Goal: Transaction & Acquisition: Purchase product/service

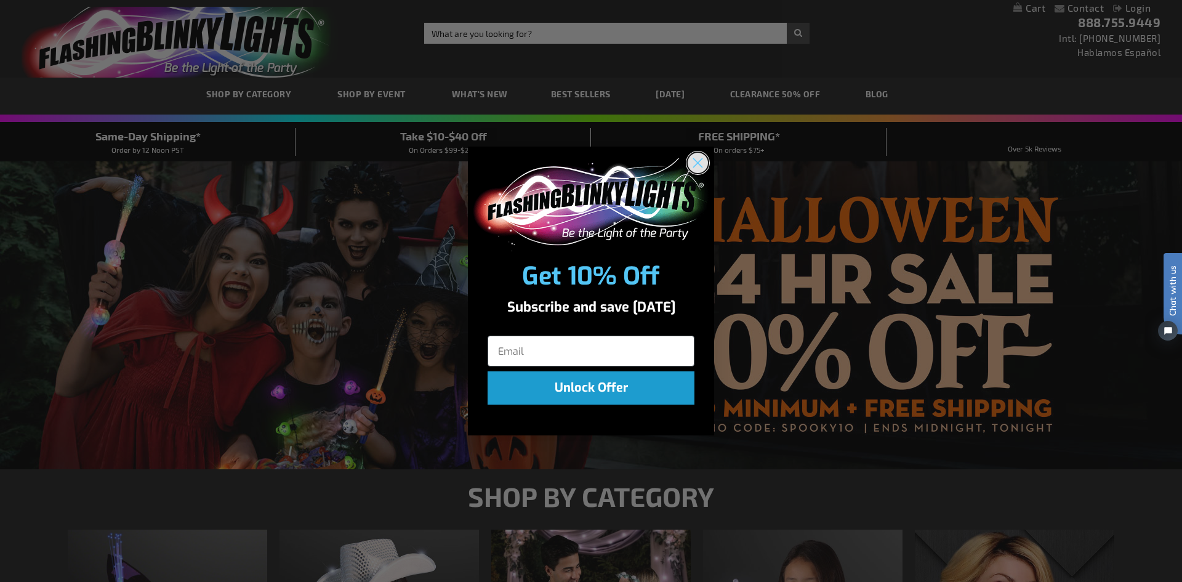
click at [702, 160] on circle "Close dialog" at bounding box center [698, 163] width 20 height 20
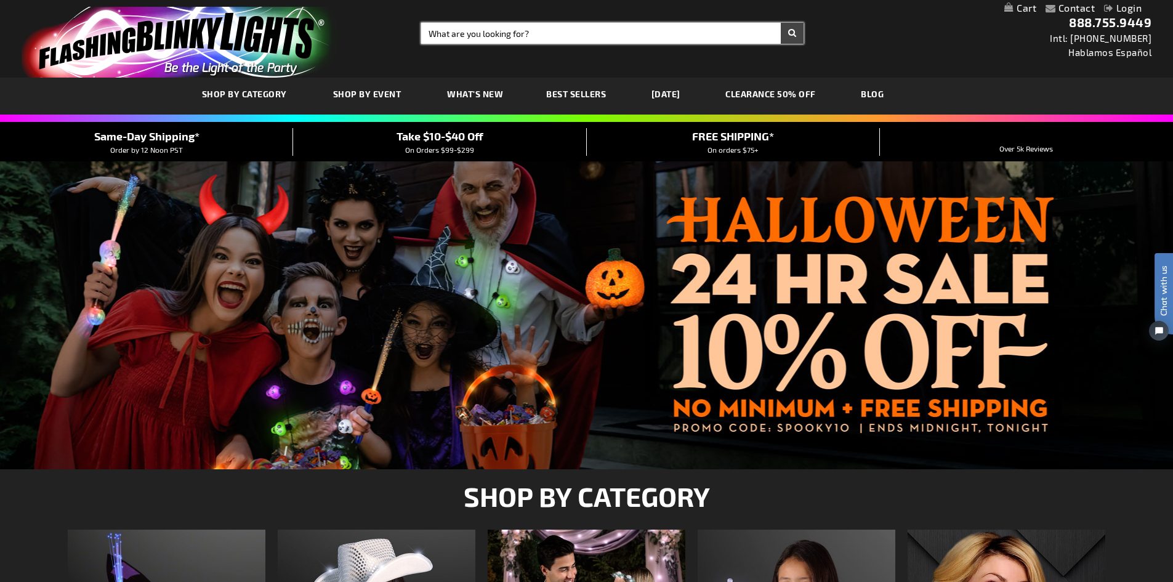
click at [514, 35] on input "Search" at bounding box center [612, 33] width 382 height 21
type input "birthday"
click at [781, 23] on button "Search" at bounding box center [792, 33] width 23 height 21
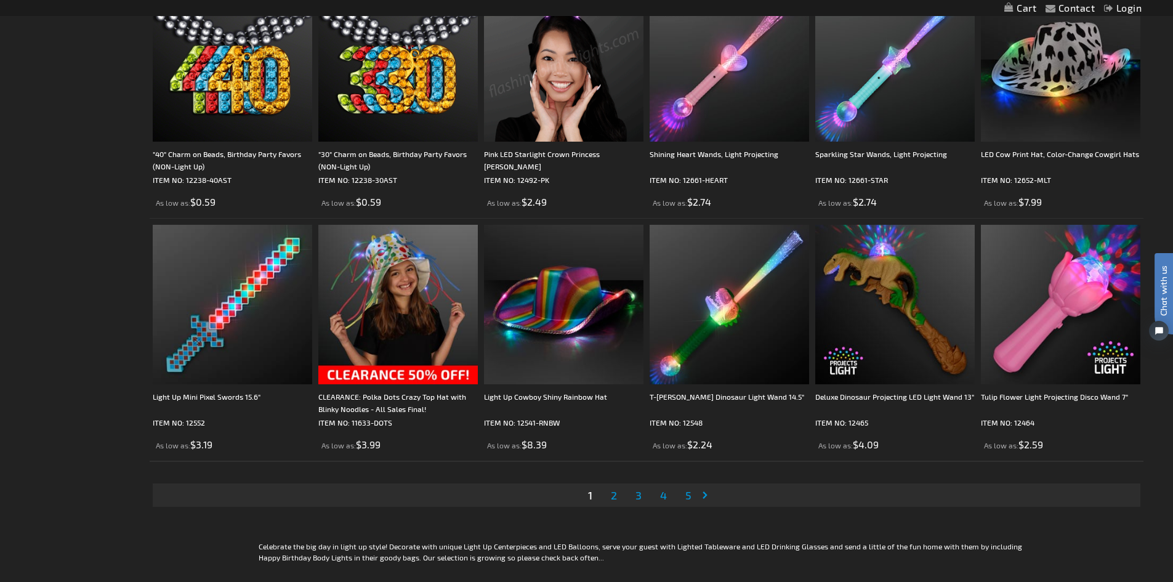
scroll to position [2401, 0]
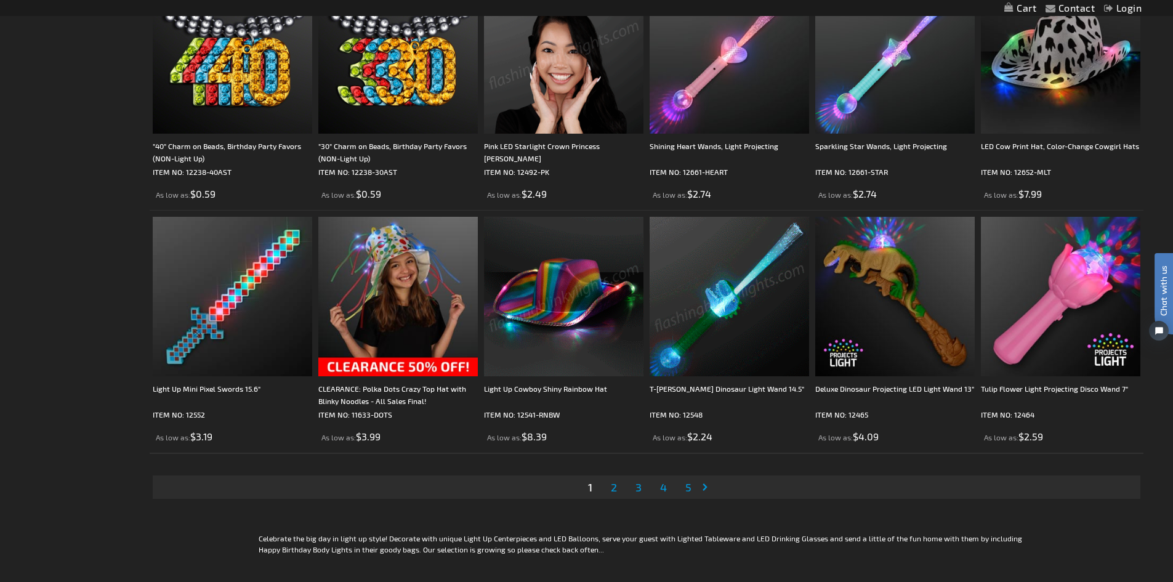
click at [608, 490] on link "Page 2" at bounding box center [613, 487] width 11 height 18
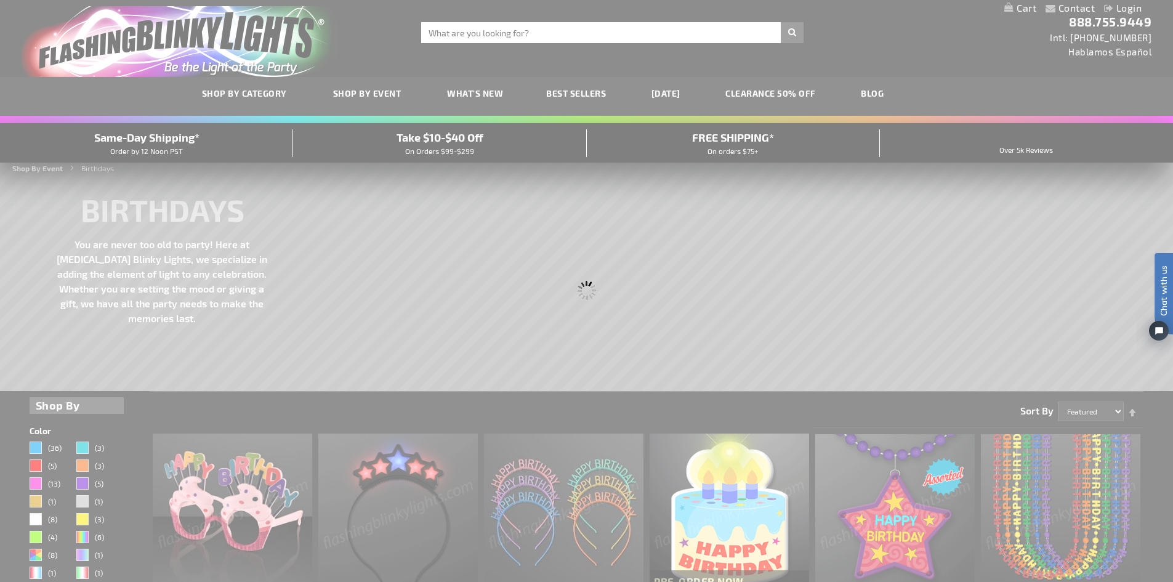
scroll to position [0, 0]
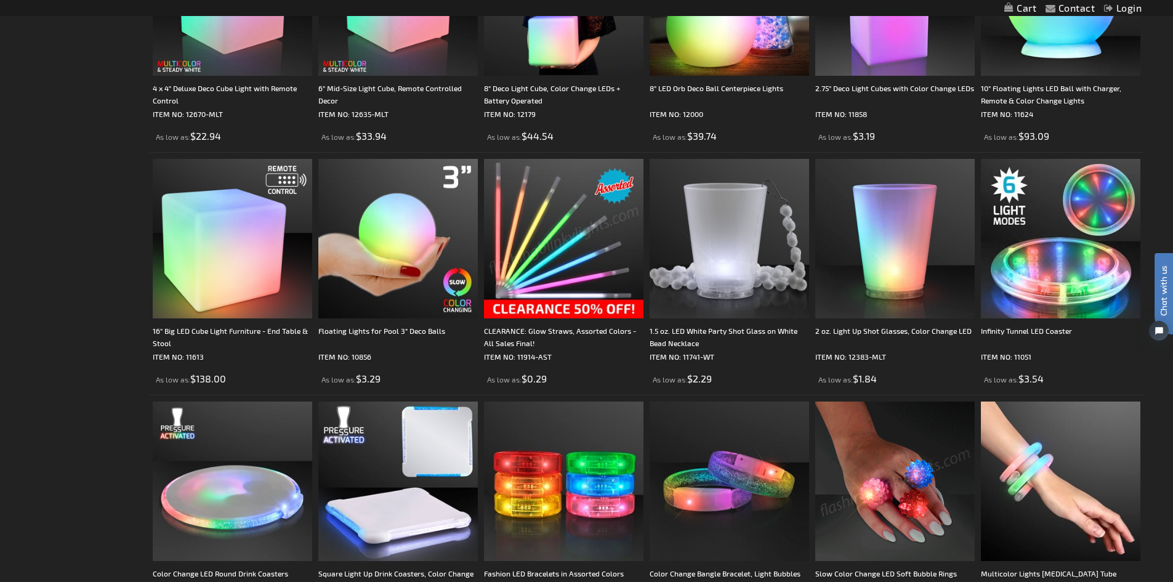
scroll to position [2463, 0]
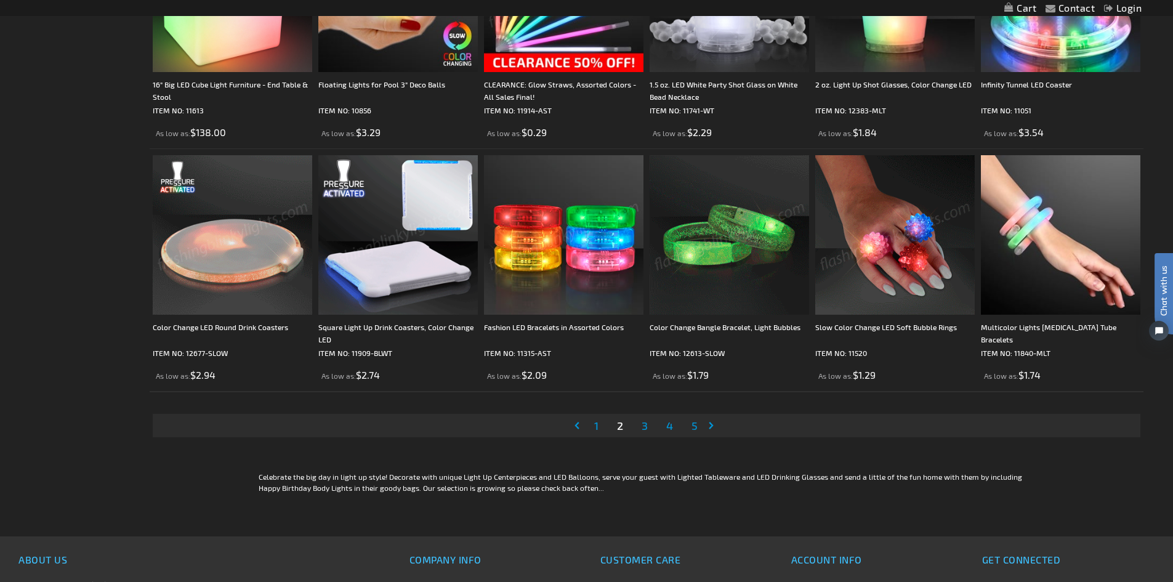
click at [651, 427] on li "Page 3" at bounding box center [644, 425] width 23 height 23
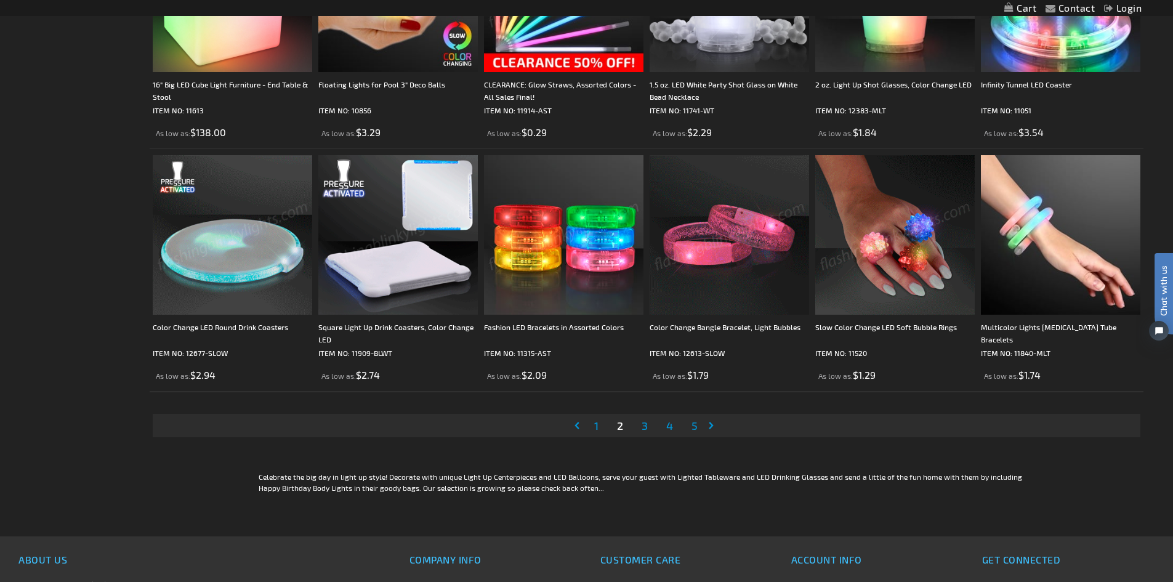
click at [650, 429] on link "Page 3" at bounding box center [644, 425] width 11 height 18
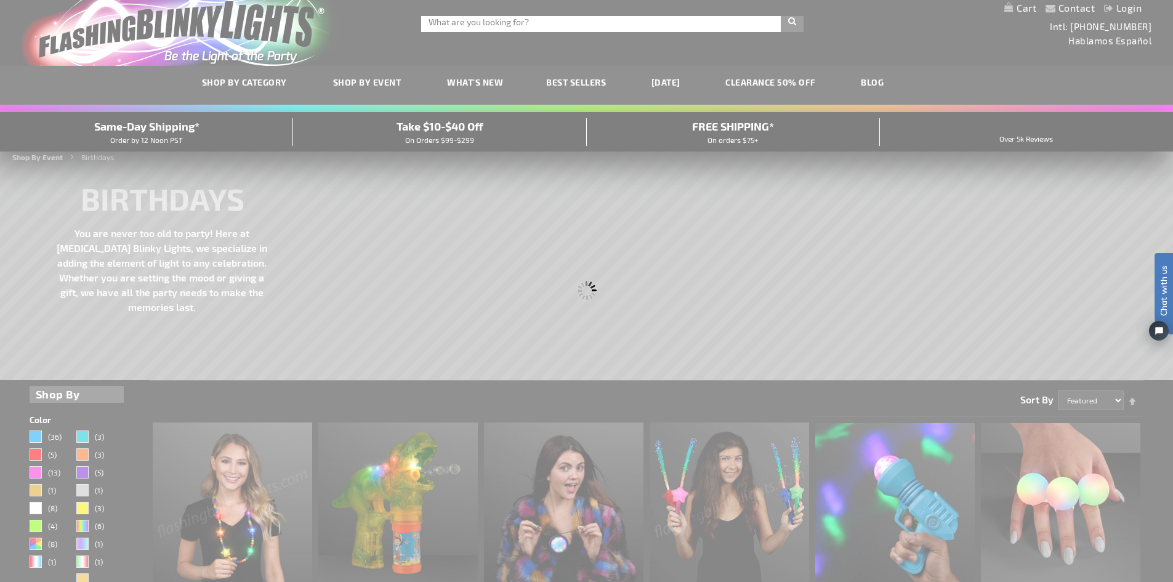
scroll to position [0, 0]
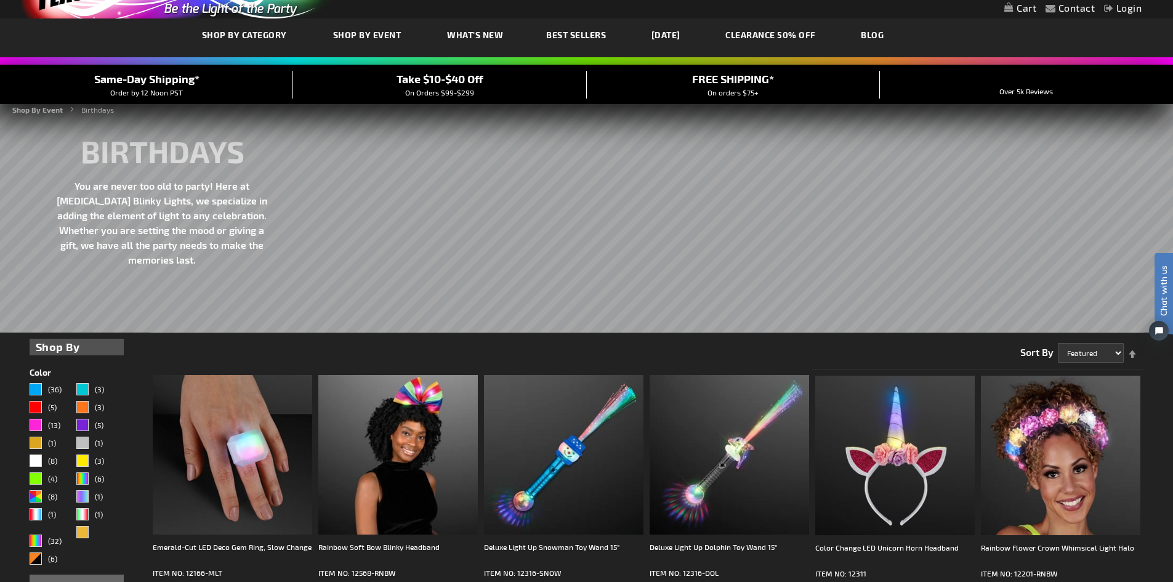
scroll to position [62, 0]
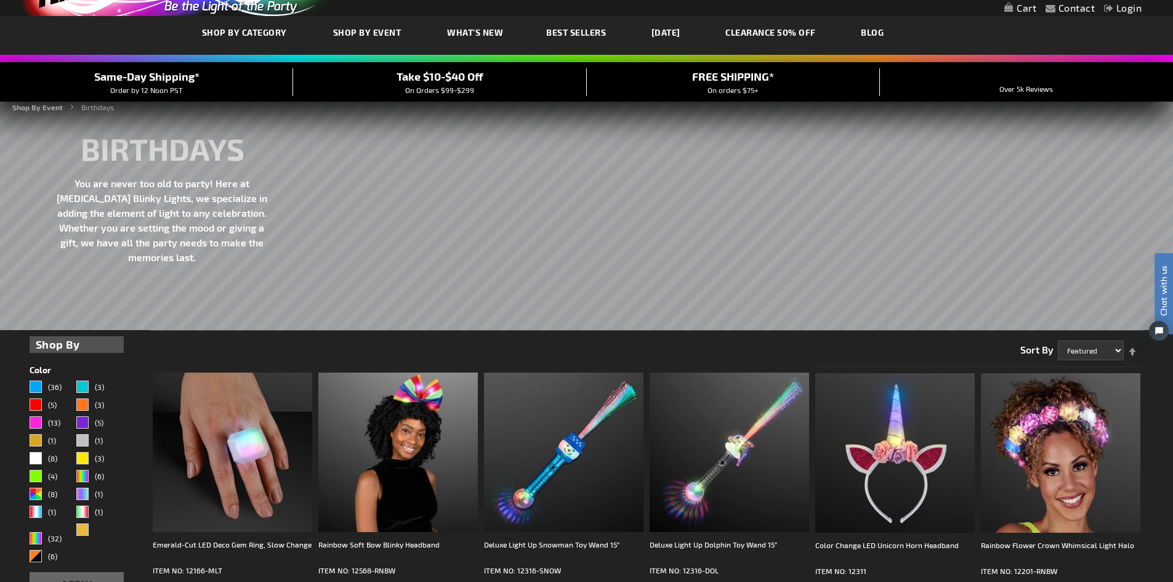
click at [78, 345] on strong "Shop By" at bounding box center [77, 344] width 83 height 17
click at [1076, 345] on select "Featured Name Price Best Sellers" at bounding box center [1091, 350] width 66 height 20
select select "price"
click at [1058, 340] on select "Featured Name Price Best Sellers" at bounding box center [1091, 350] width 66 height 20
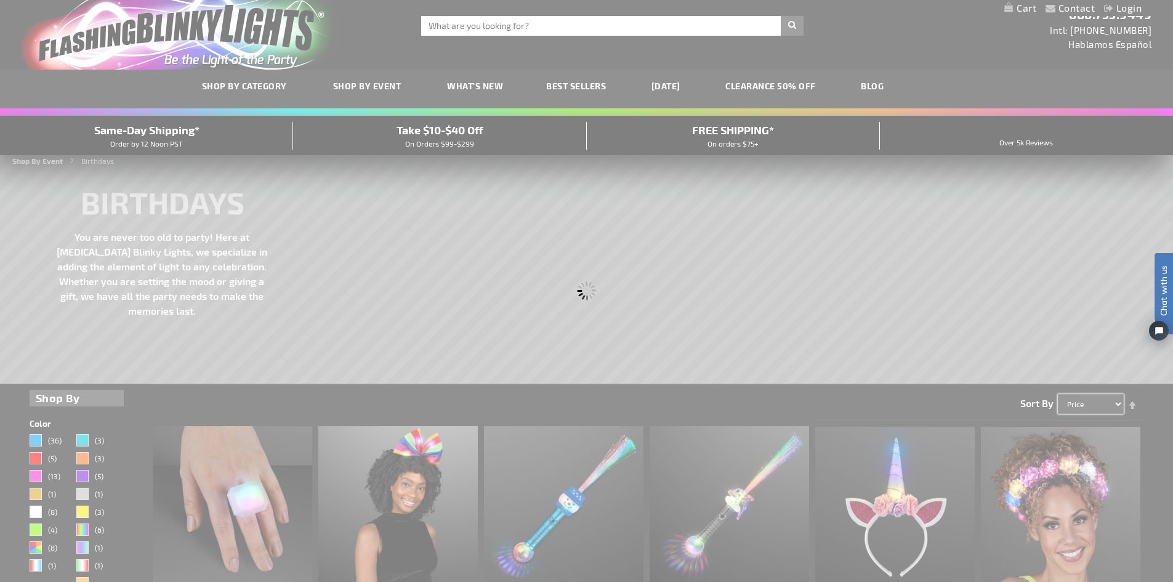
scroll to position [0, 0]
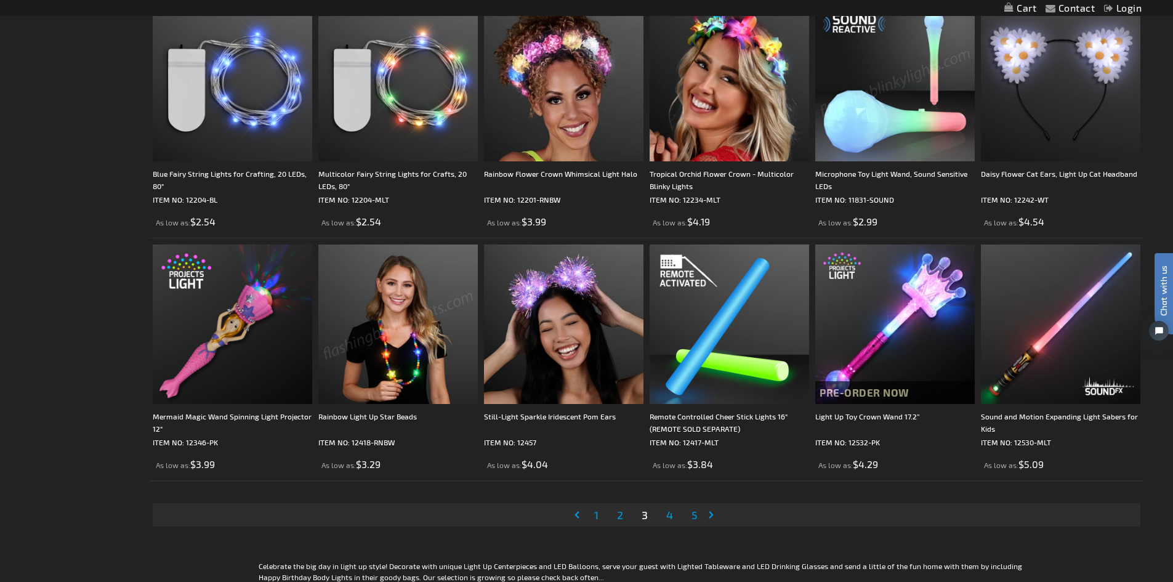
scroll to position [2705, 0]
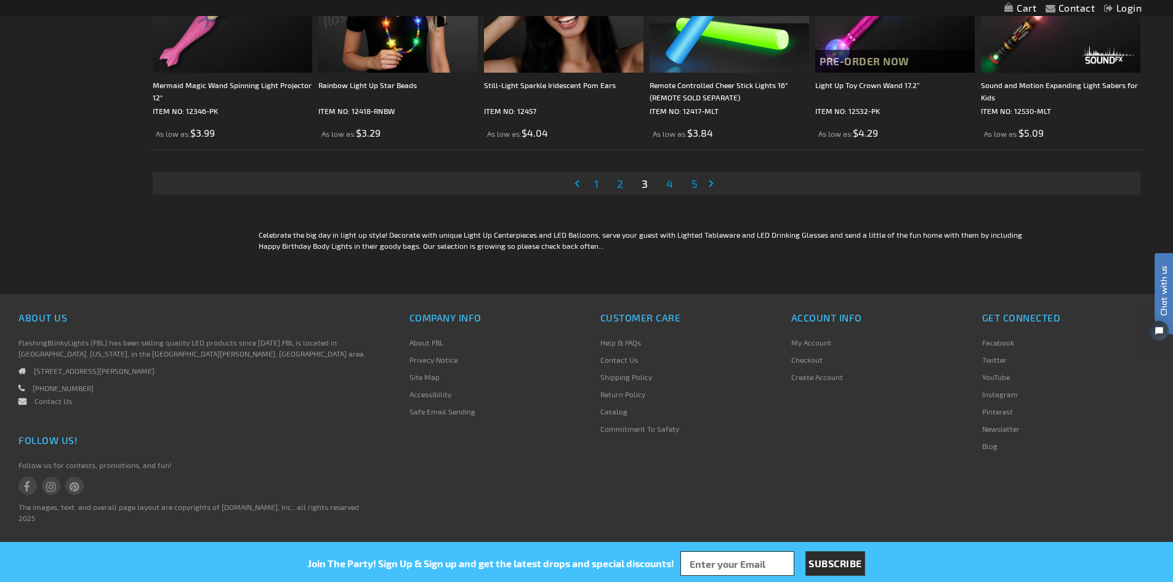
click at [600, 187] on link "Page 1" at bounding box center [596, 183] width 9 height 18
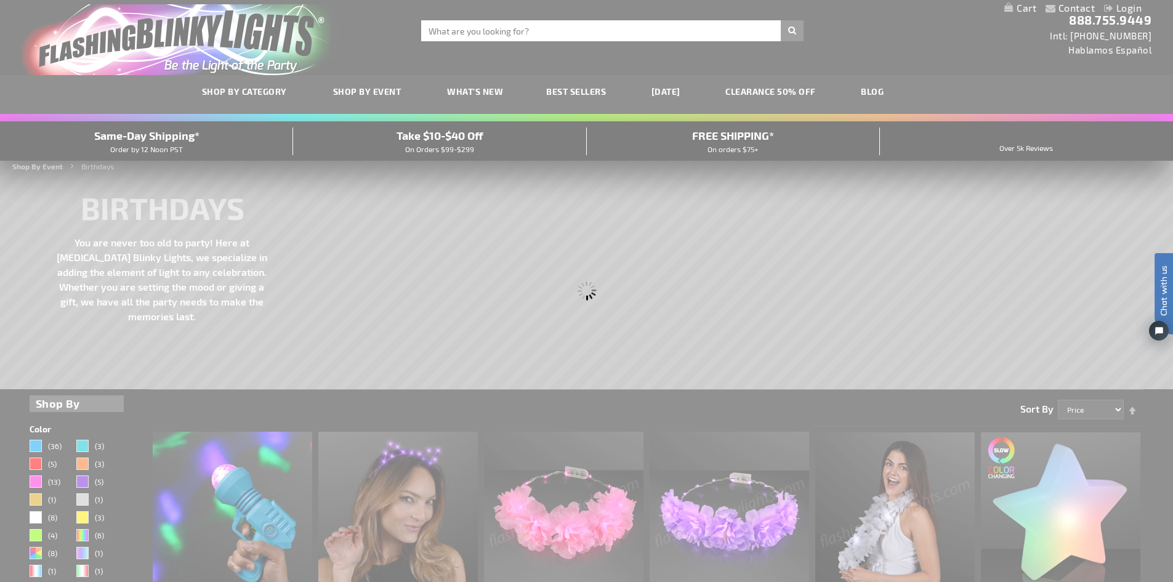
scroll to position [0, 0]
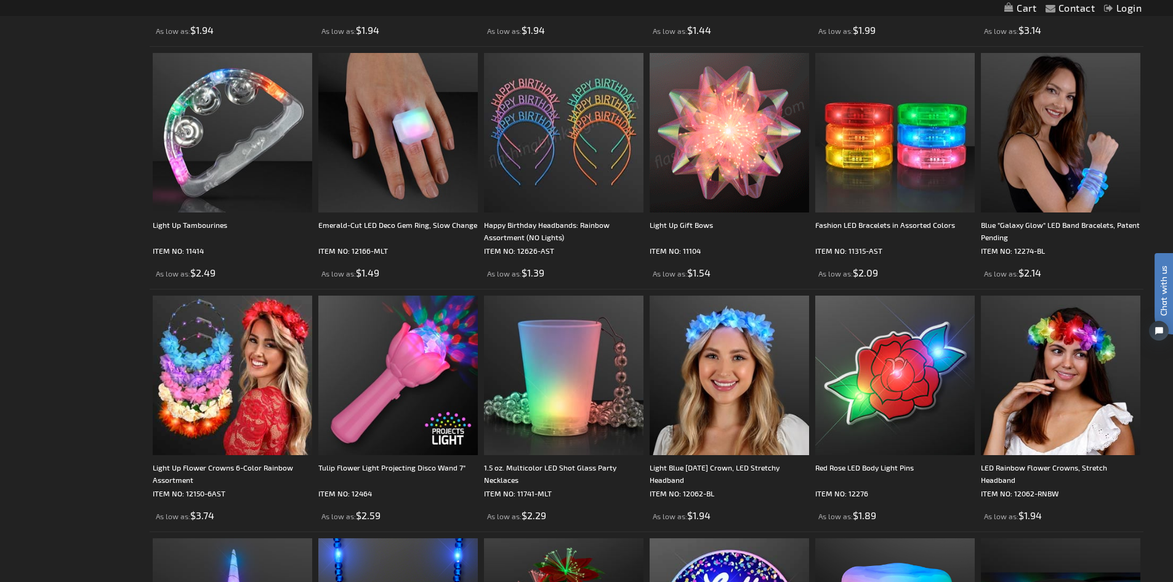
scroll to position [1909, 0]
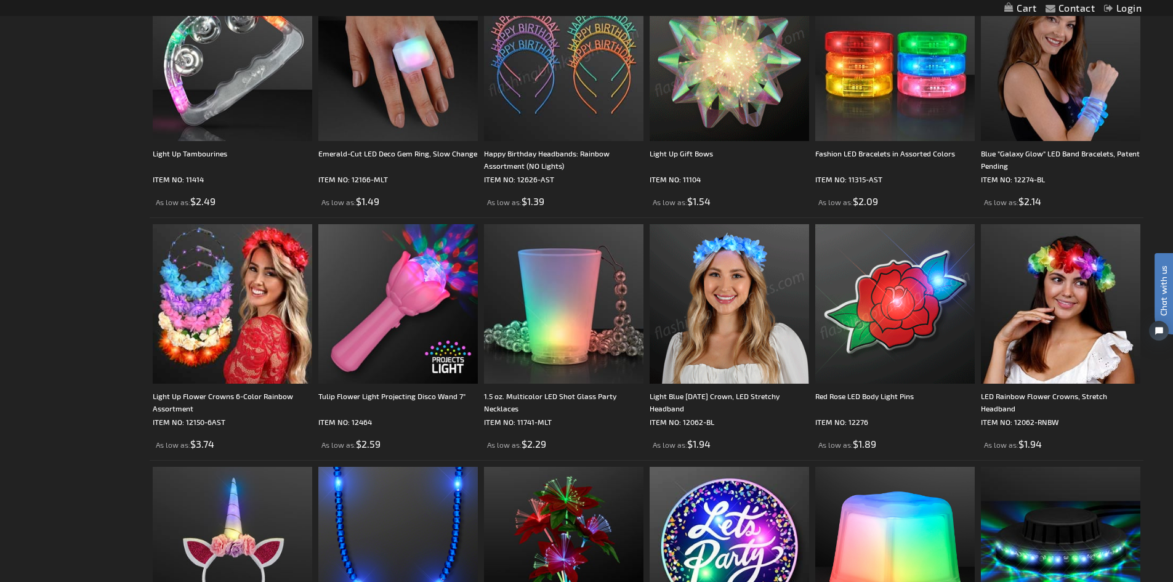
click at [737, 272] on img at bounding box center [729, 303] width 159 height 159
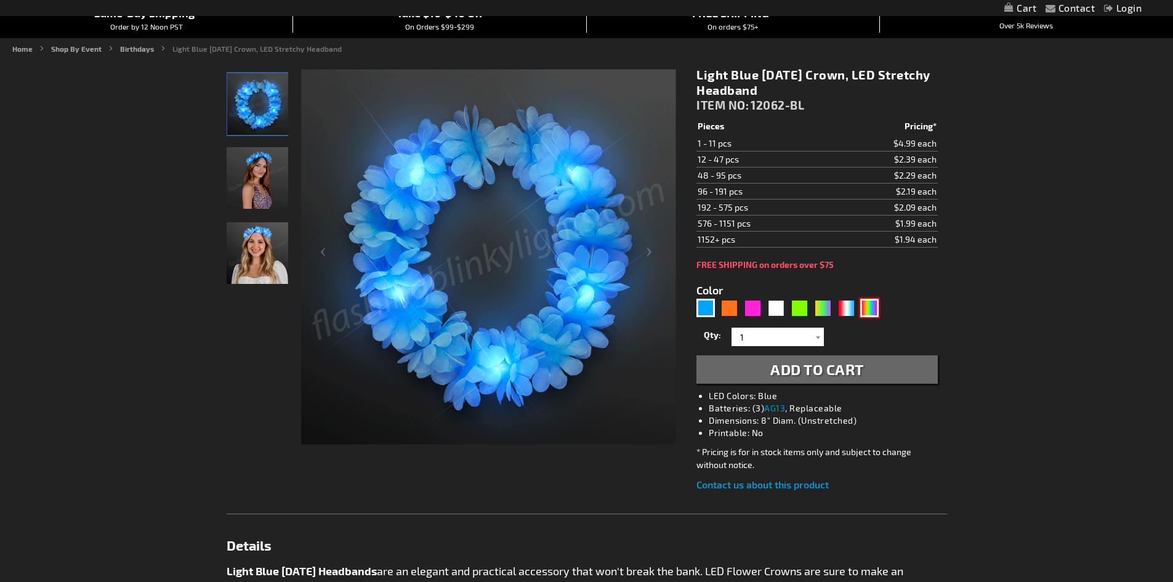
click at [860, 312] on div "Multicolor" at bounding box center [869, 308] width 18 height 18
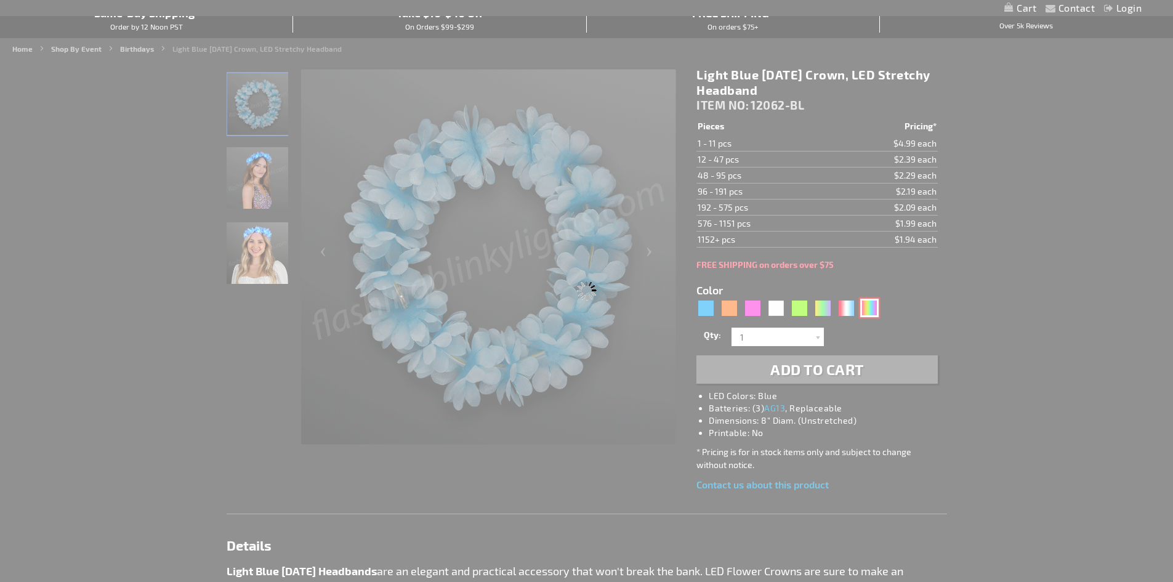
type input "5659"
type input "12062-RNBW"
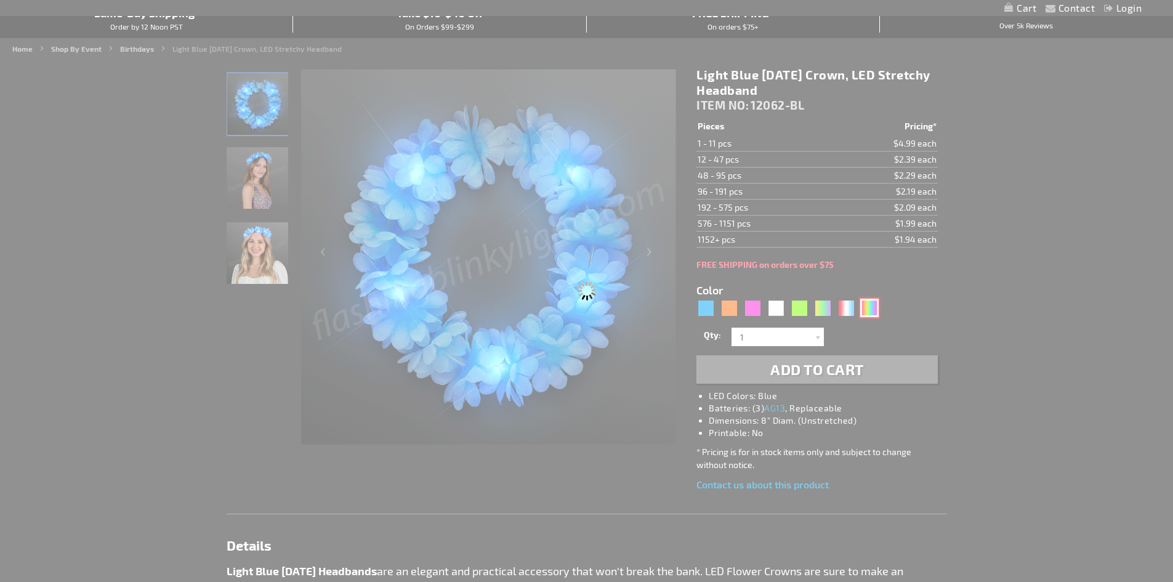
type input "Customize - LED Rainbow Flower Crowns, Stretch Headband - ITEM NO: 12062-RNBW"
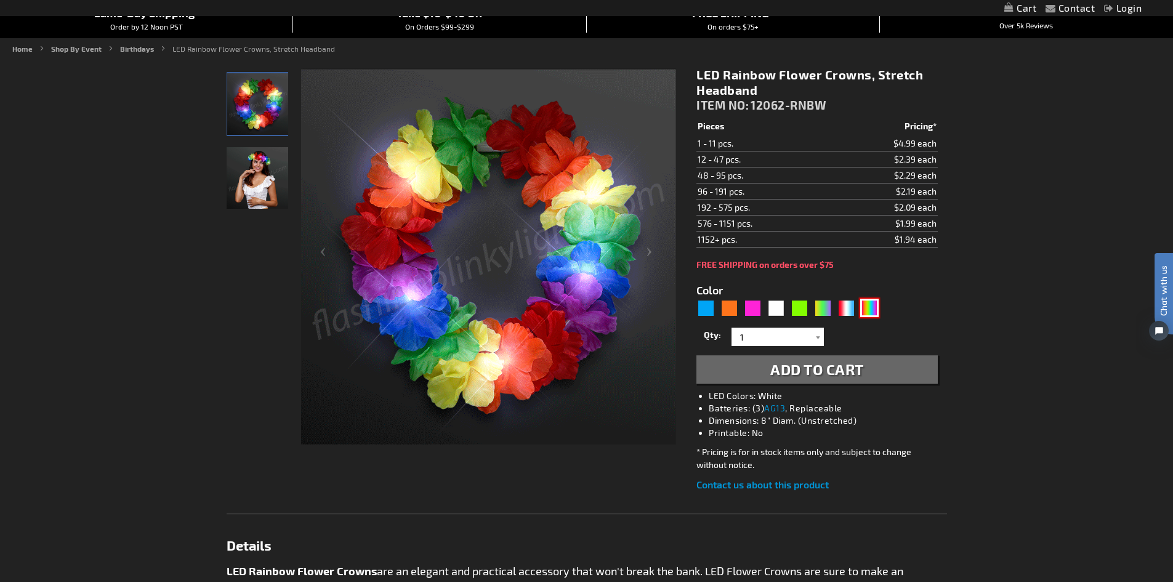
click at [265, 181] on img at bounding box center [258, 178] width 62 height 62
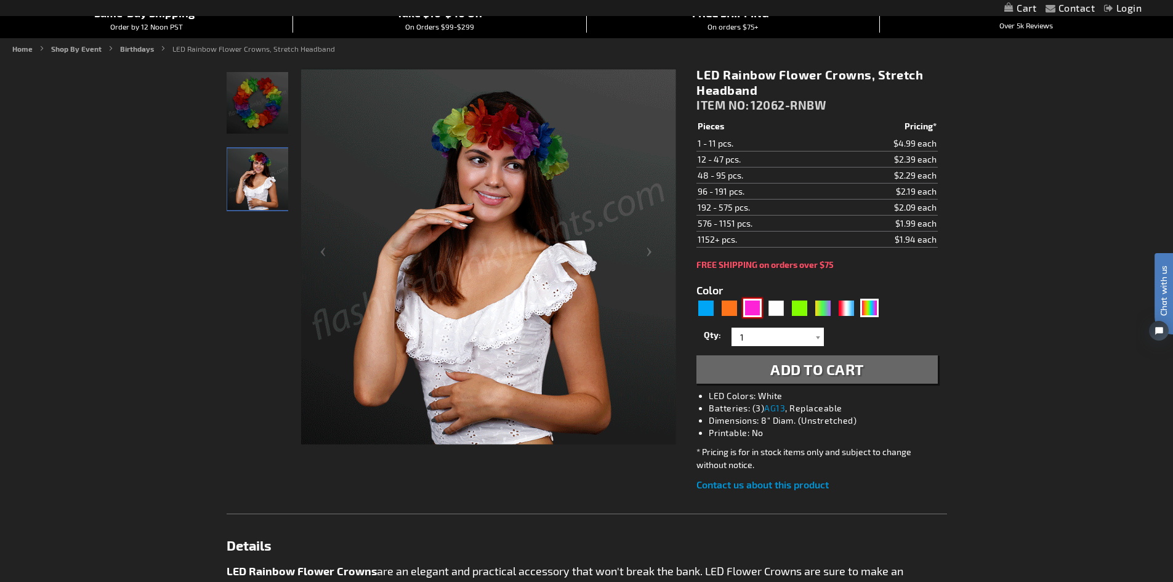
click at [750, 310] on div "Pink" at bounding box center [752, 308] width 18 height 18
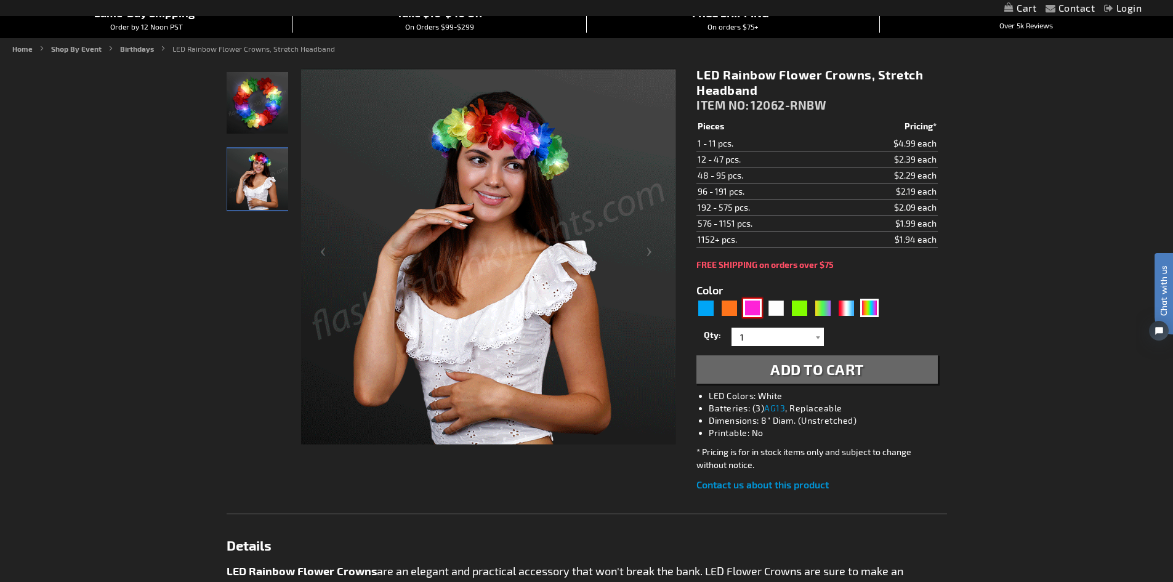
type input "5639"
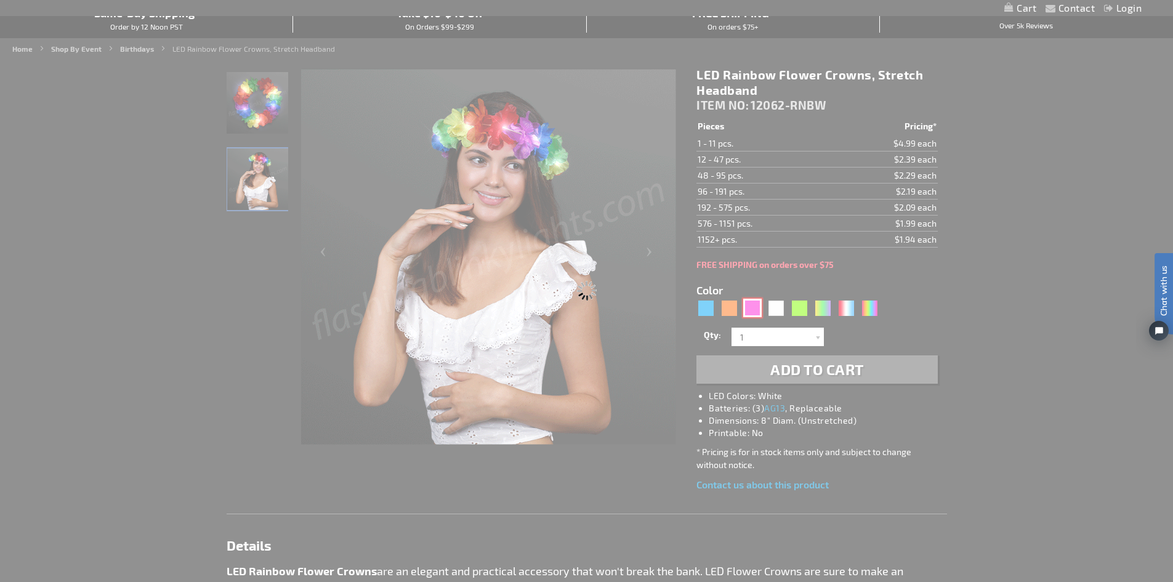
type input "12062-PK"
type input "Customize - Pink LED Flower Headbands, Light Up Festival Fashion - ITEM NO: 120…"
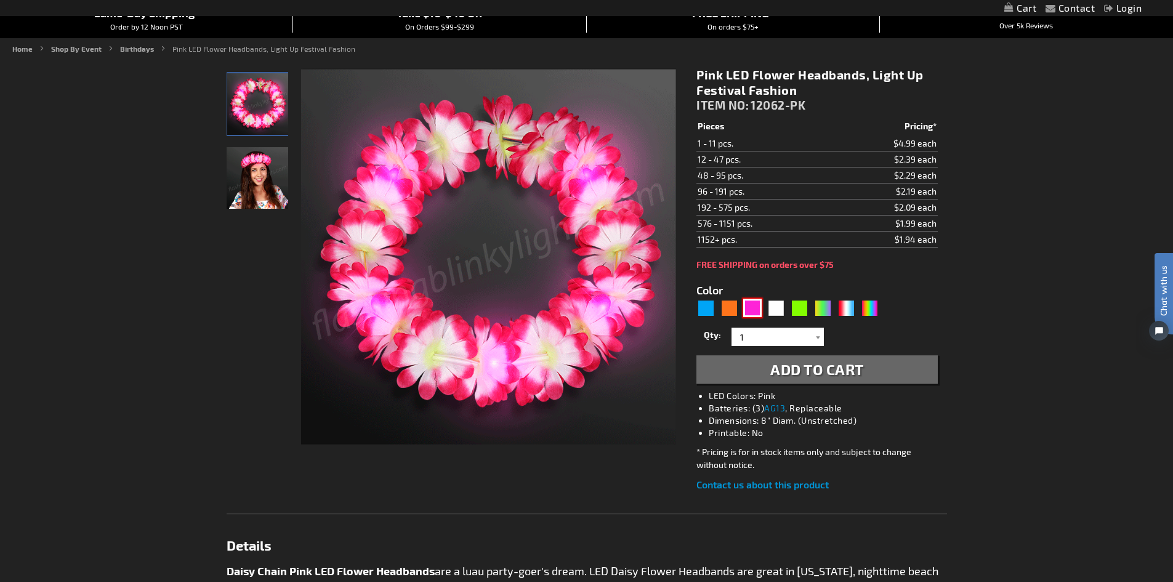
click at [278, 181] on img at bounding box center [258, 178] width 62 height 62
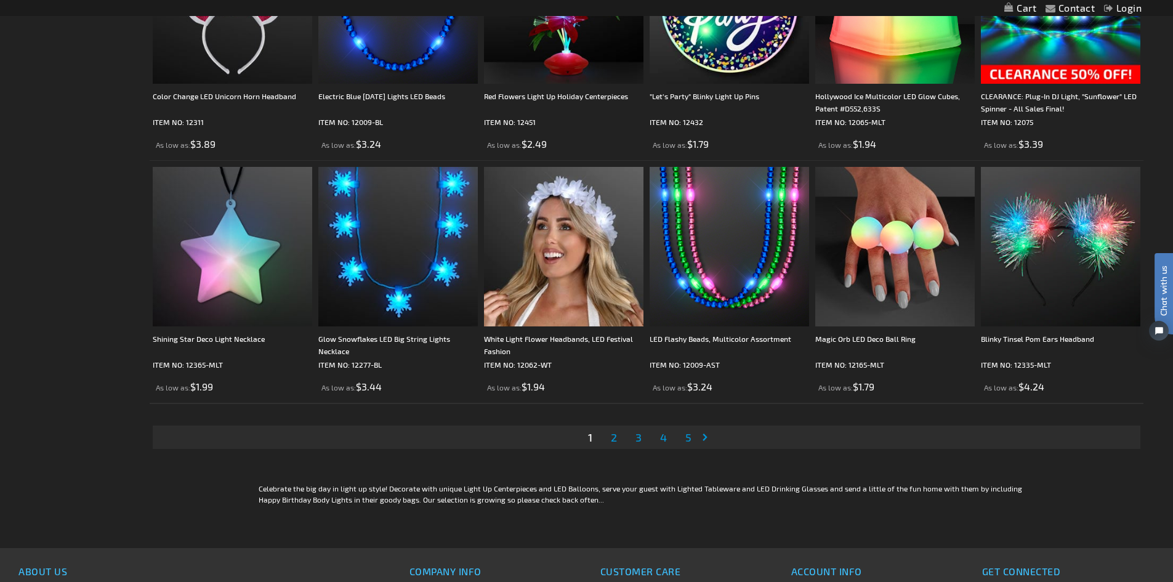
scroll to position [2463, 0]
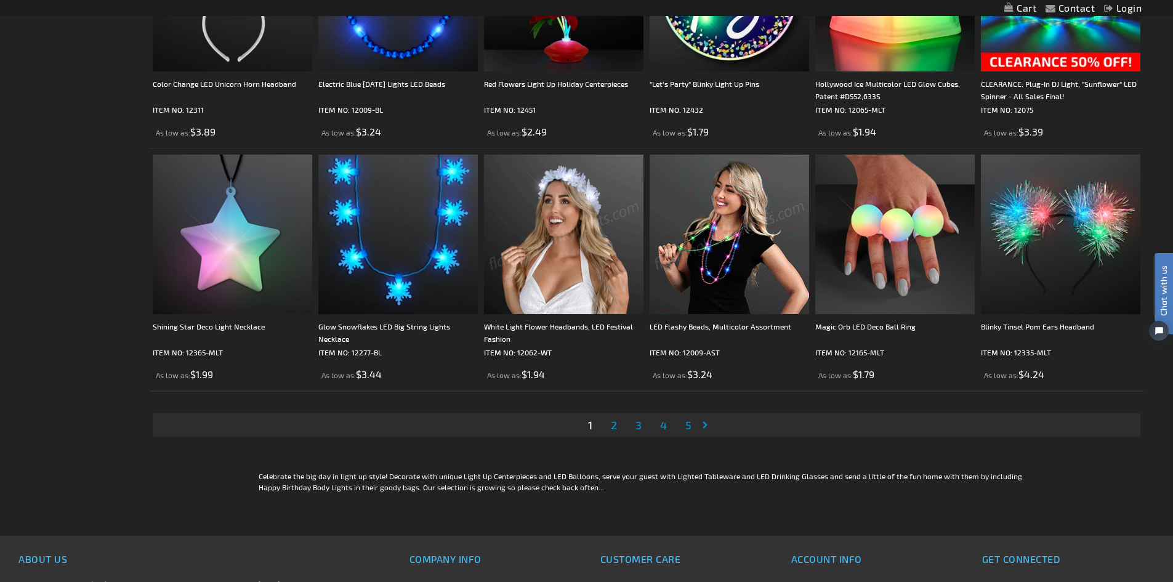
click at [587, 234] on img at bounding box center [563, 234] width 159 height 159
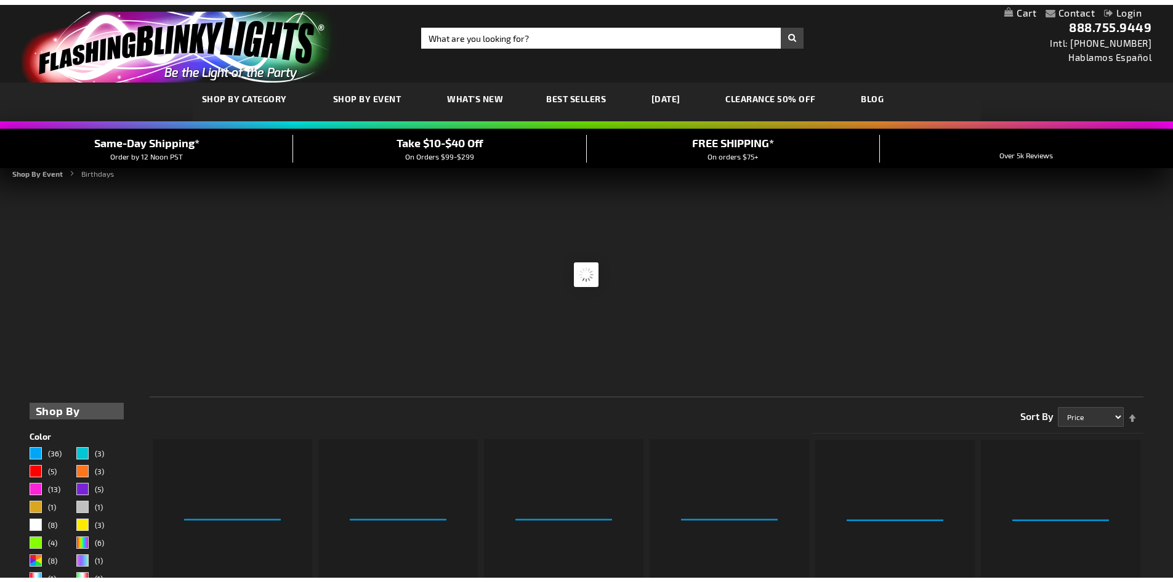
scroll to position [2464, 0]
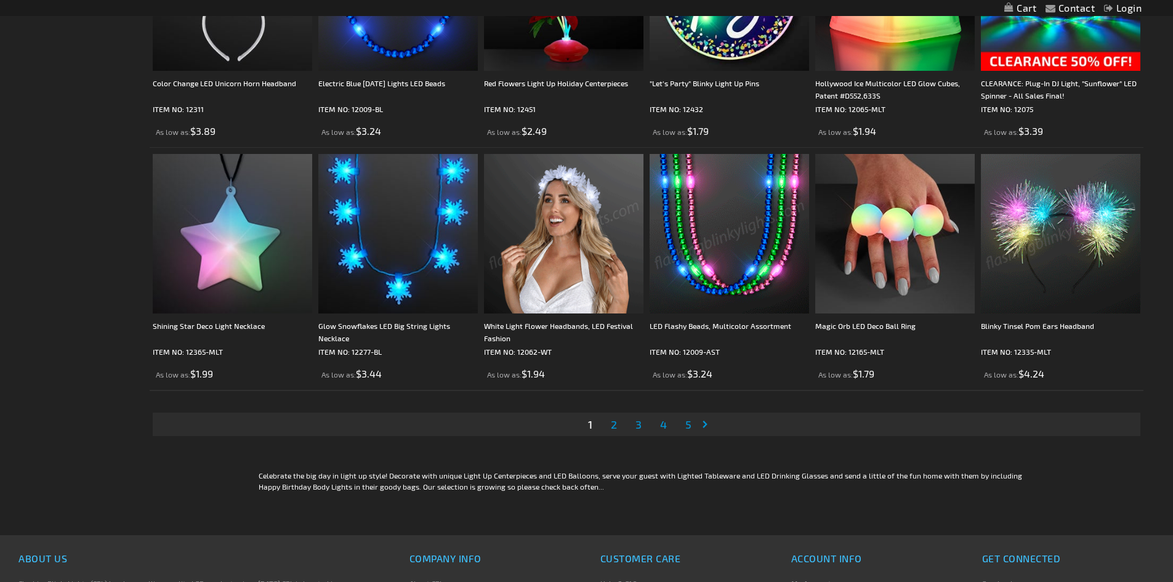
click at [610, 429] on link "Page 2" at bounding box center [613, 424] width 11 height 18
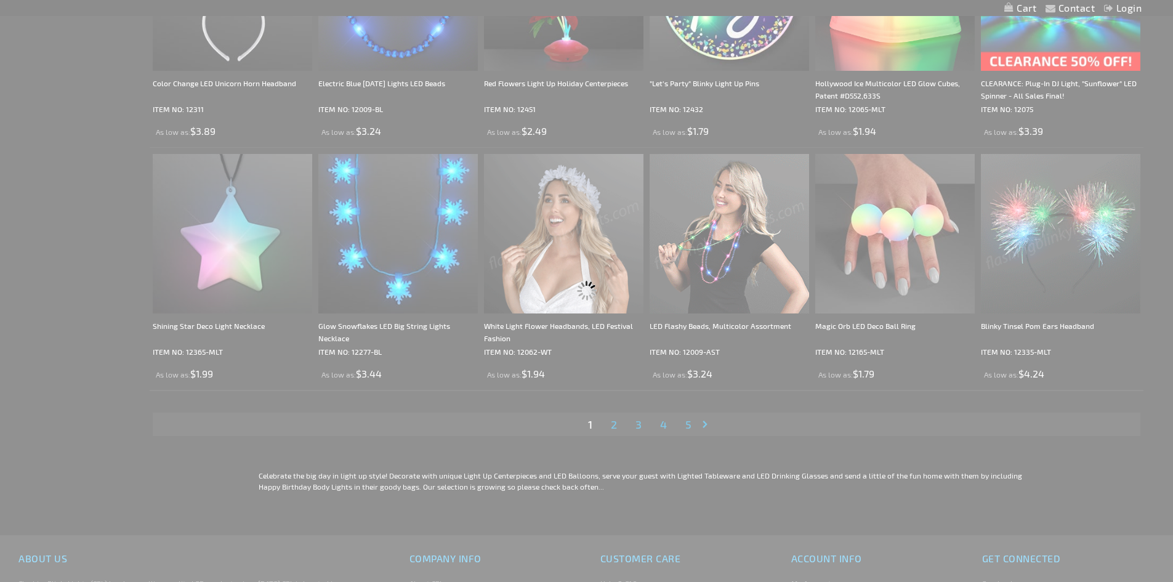
scroll to position [0, 0]
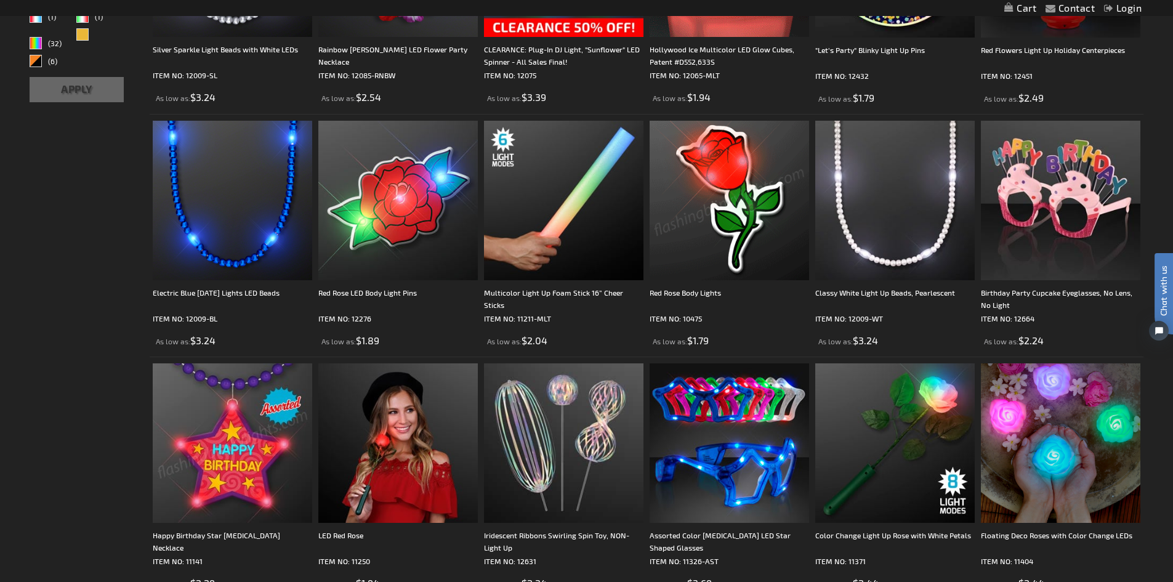
scroll to position [616, 0]
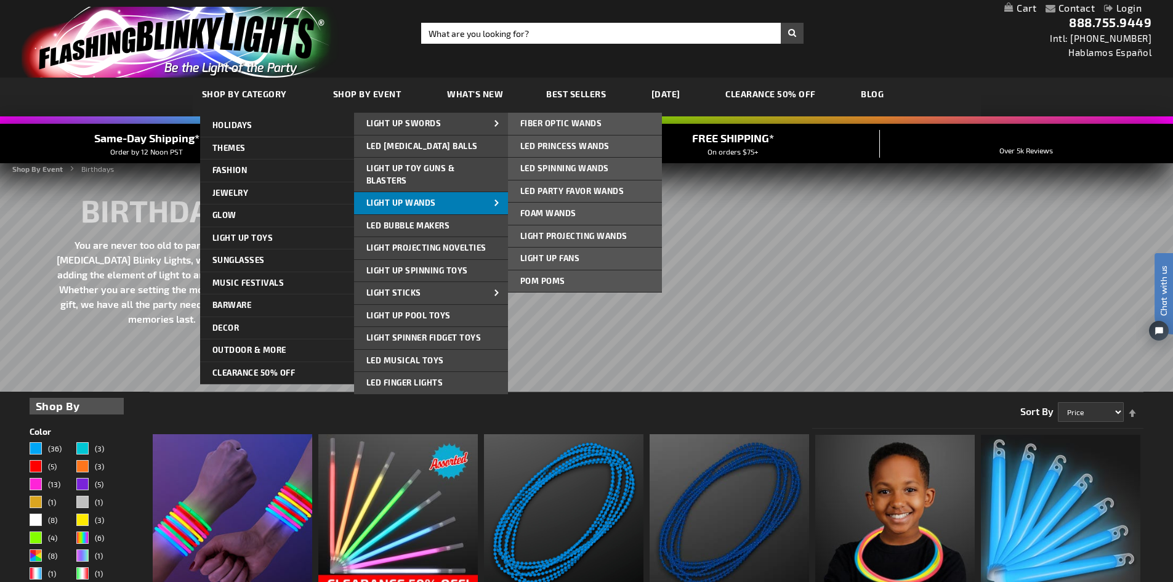
click at [452, 208] on link "Light Up Wands" at bounding box center [431, 203] width 154 height 22
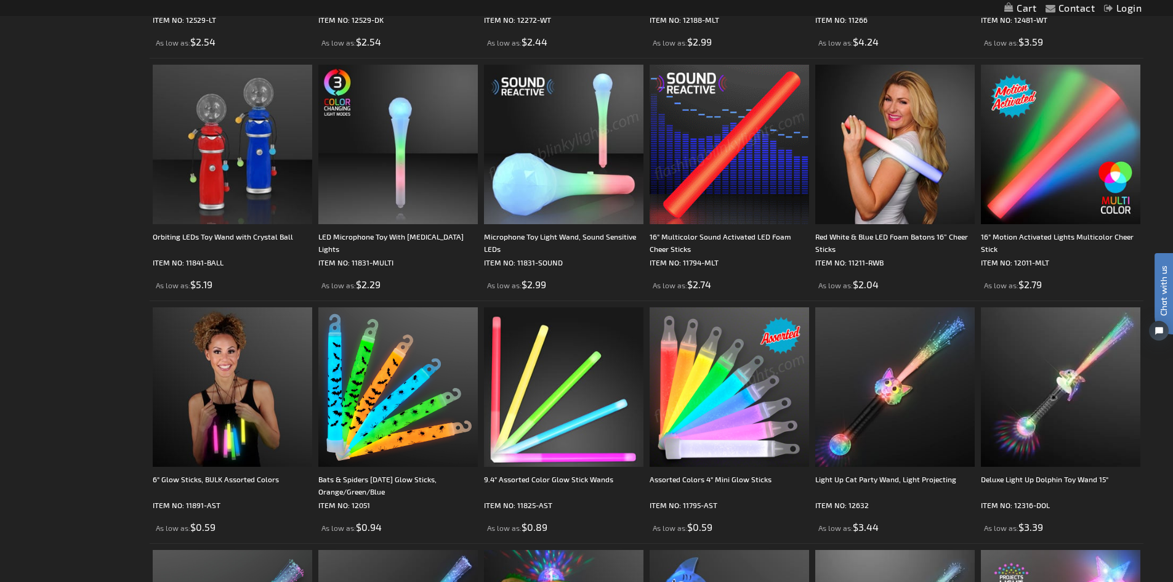
scroll to position [677, 0]
